Goal: Navigation & Orientation: Find specific page/section

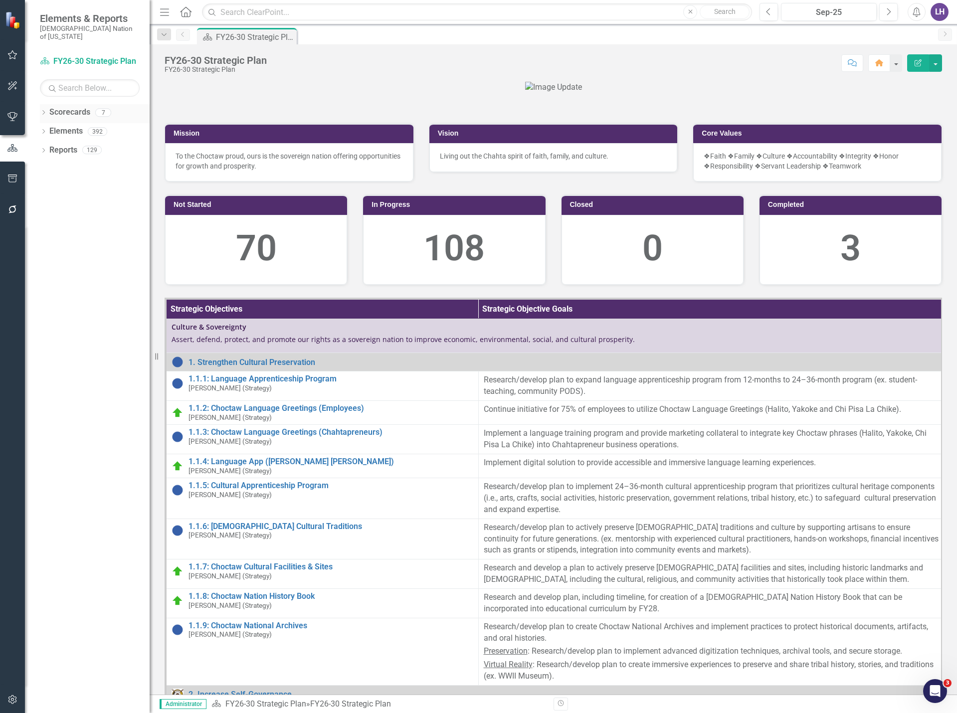
click at [42, 111] on icon "Dropdown" at bounding box center [43, 113] width 7 height 5
click at [101, 183] on link "Choctaw Nation Strategic Plan" at bounding box center [102, 188] width 95 height 11
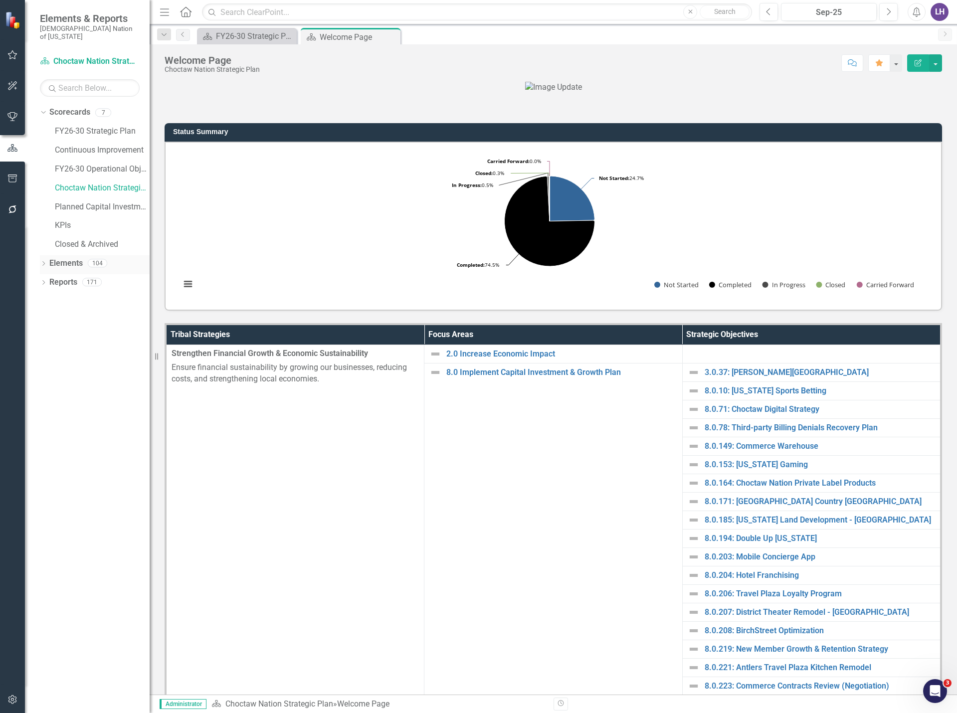
click at [66, 258] on link "Elements" at bounding box center [65, 263] width 33 height 11
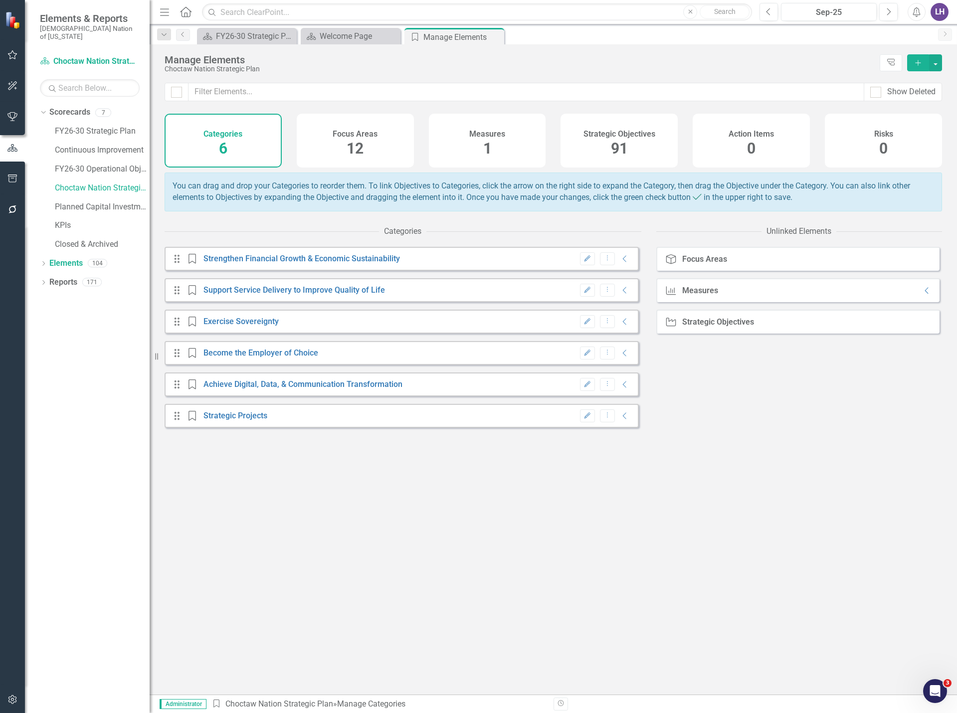
click at [627, 148] on span "91" at bounding box center [619, 148] width 17 height 17
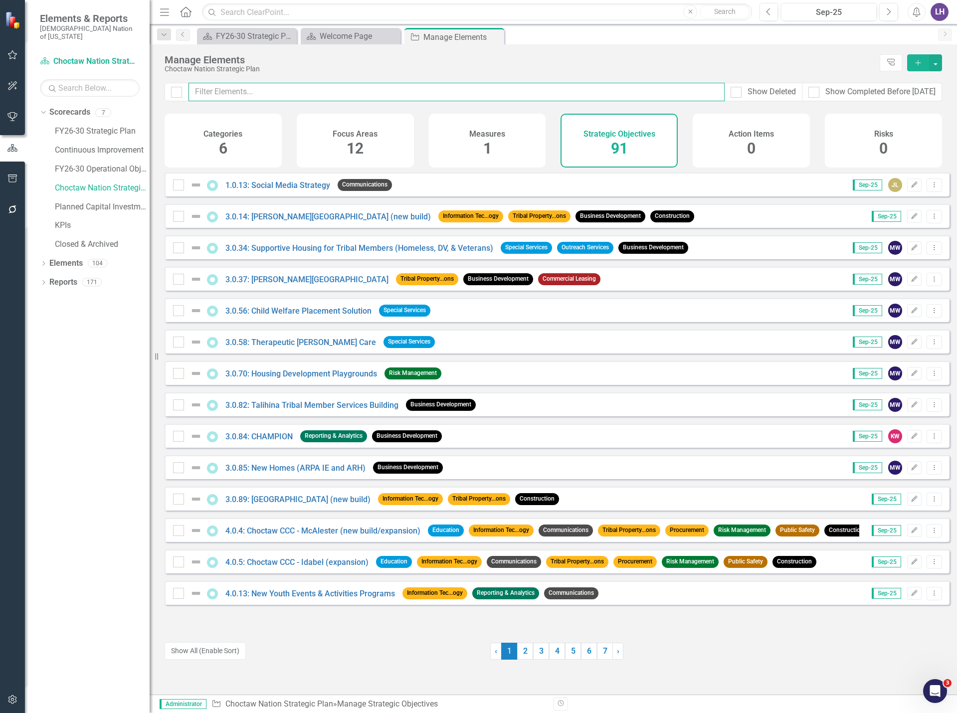
click at [440, 89] on input "text" at bounding box center [457, 92] width 536 height 18
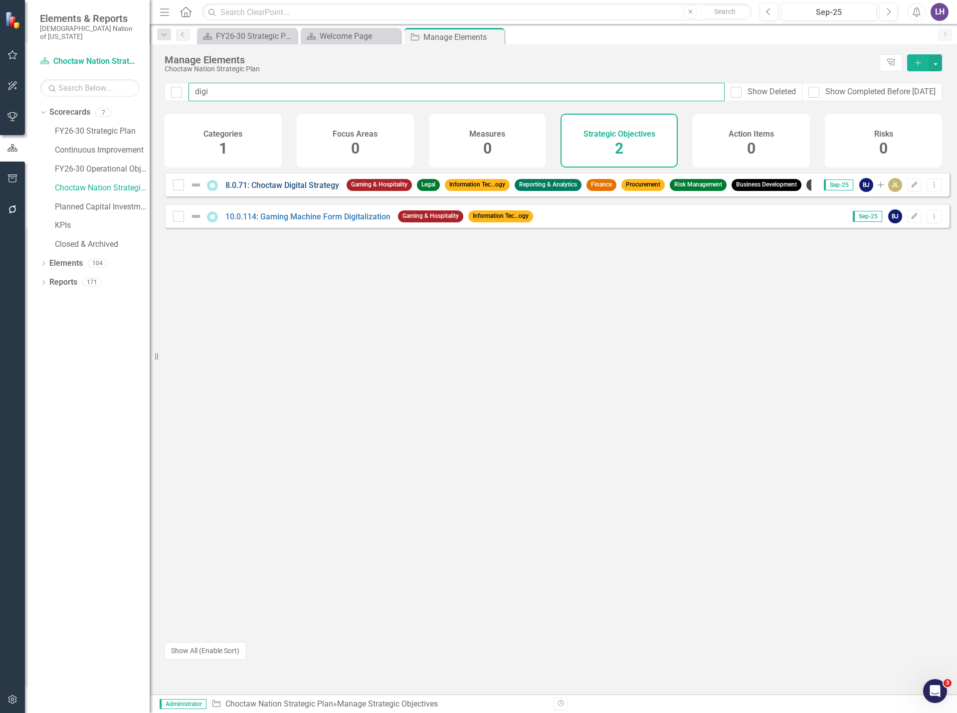
type input "digi"
click at [313, 190] on link "8.0.71: Choctaw Digital Strategy" at bounding box center [282, 185] width 114 height 9
